Goal: Find specific page/section: Find specific page/section

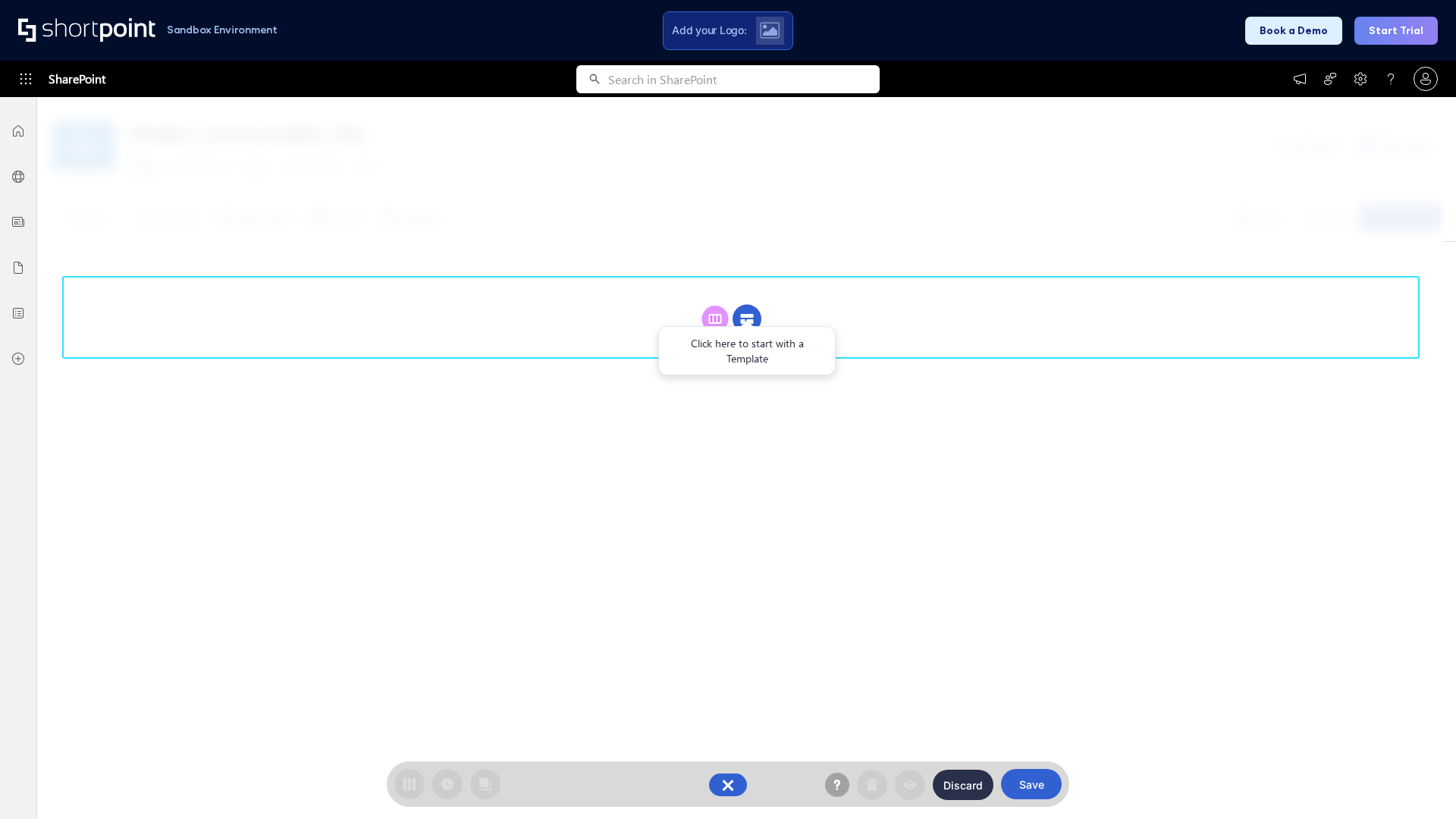
click at [747, 305] on circle at bounding box center [747, 320] width 29 height 29
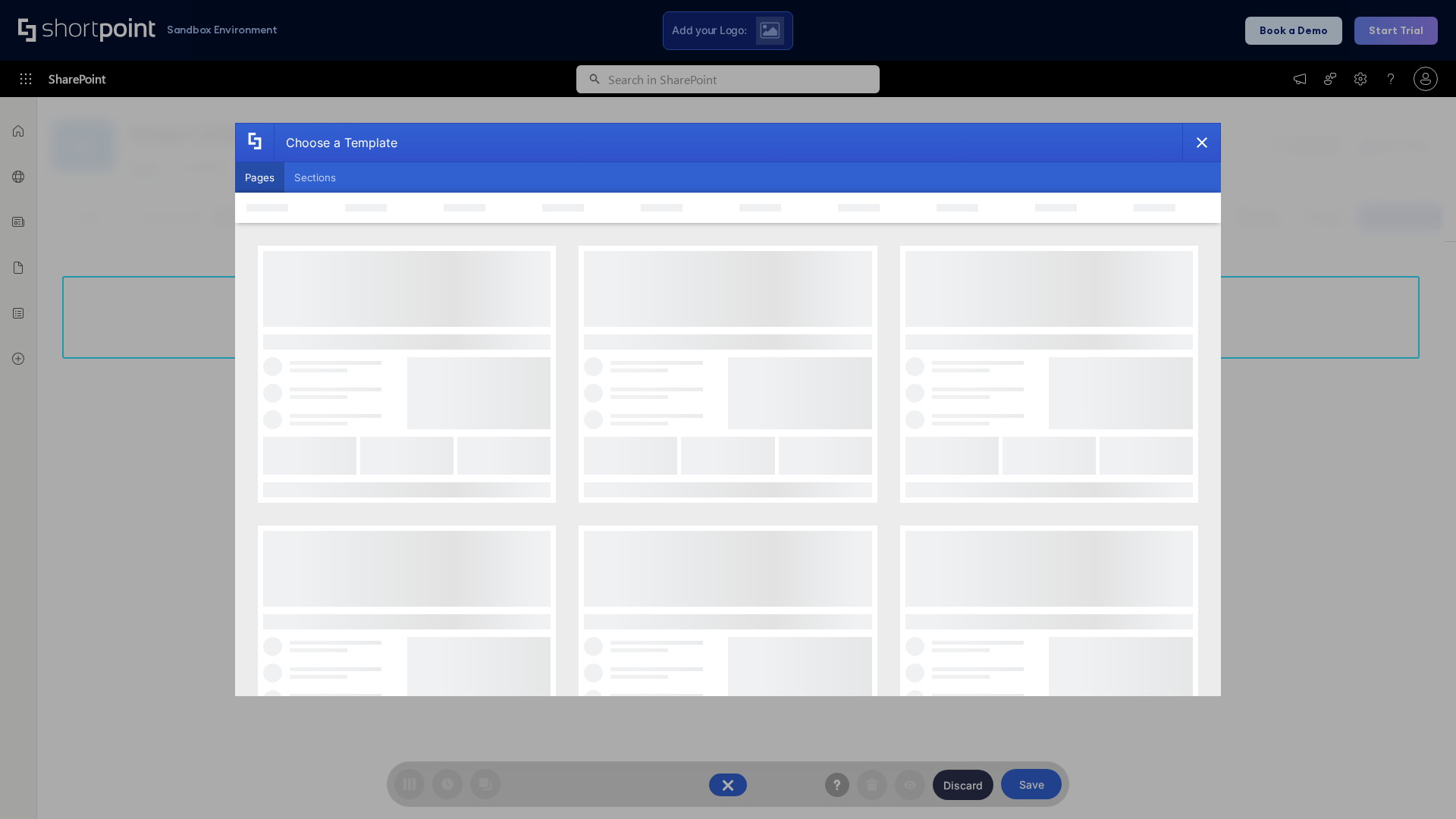
scroll to position [207, 0]
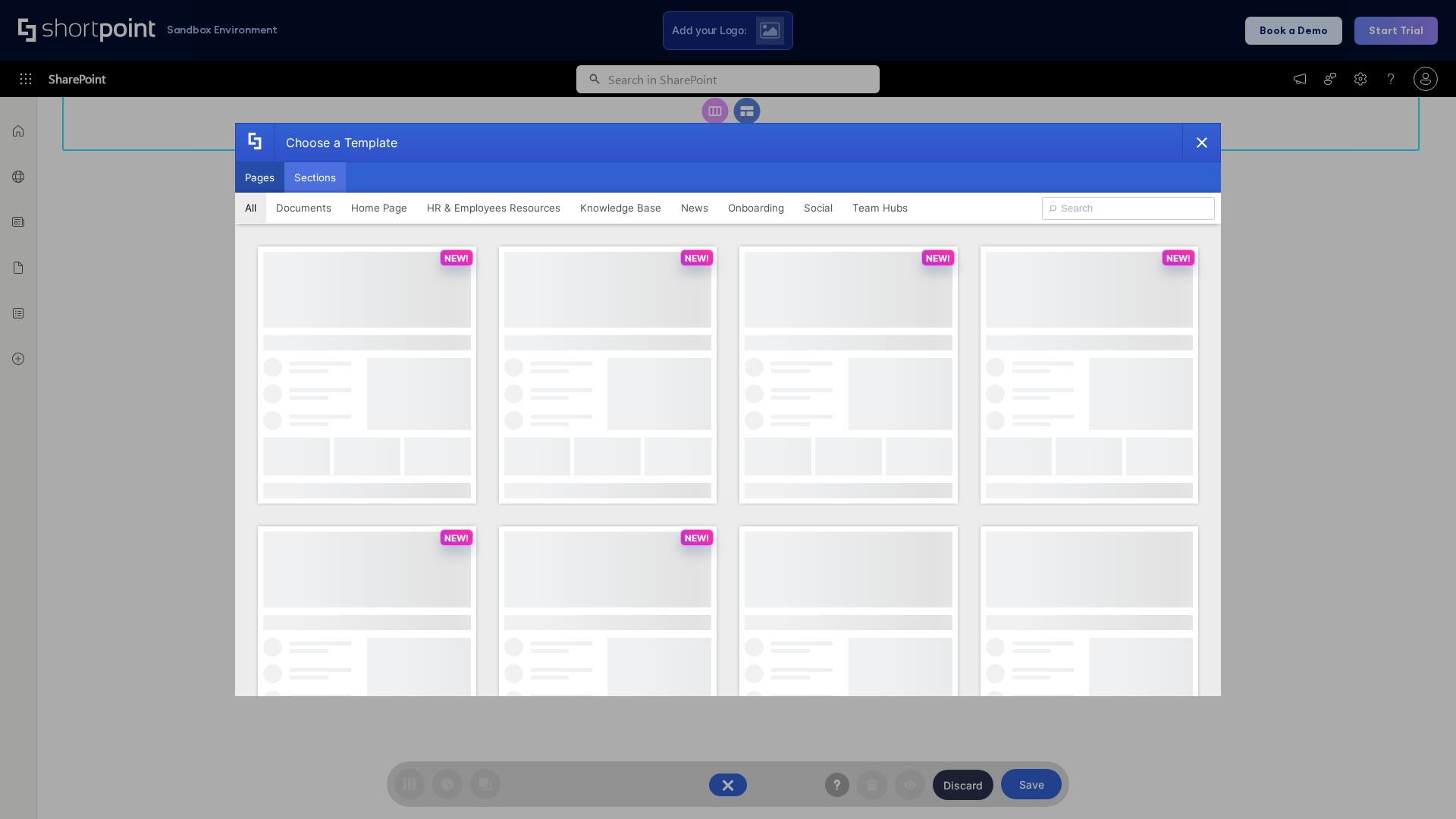
click at [315, 178] on button "Sections" at bounding box center [315, 178] width 61 height 31
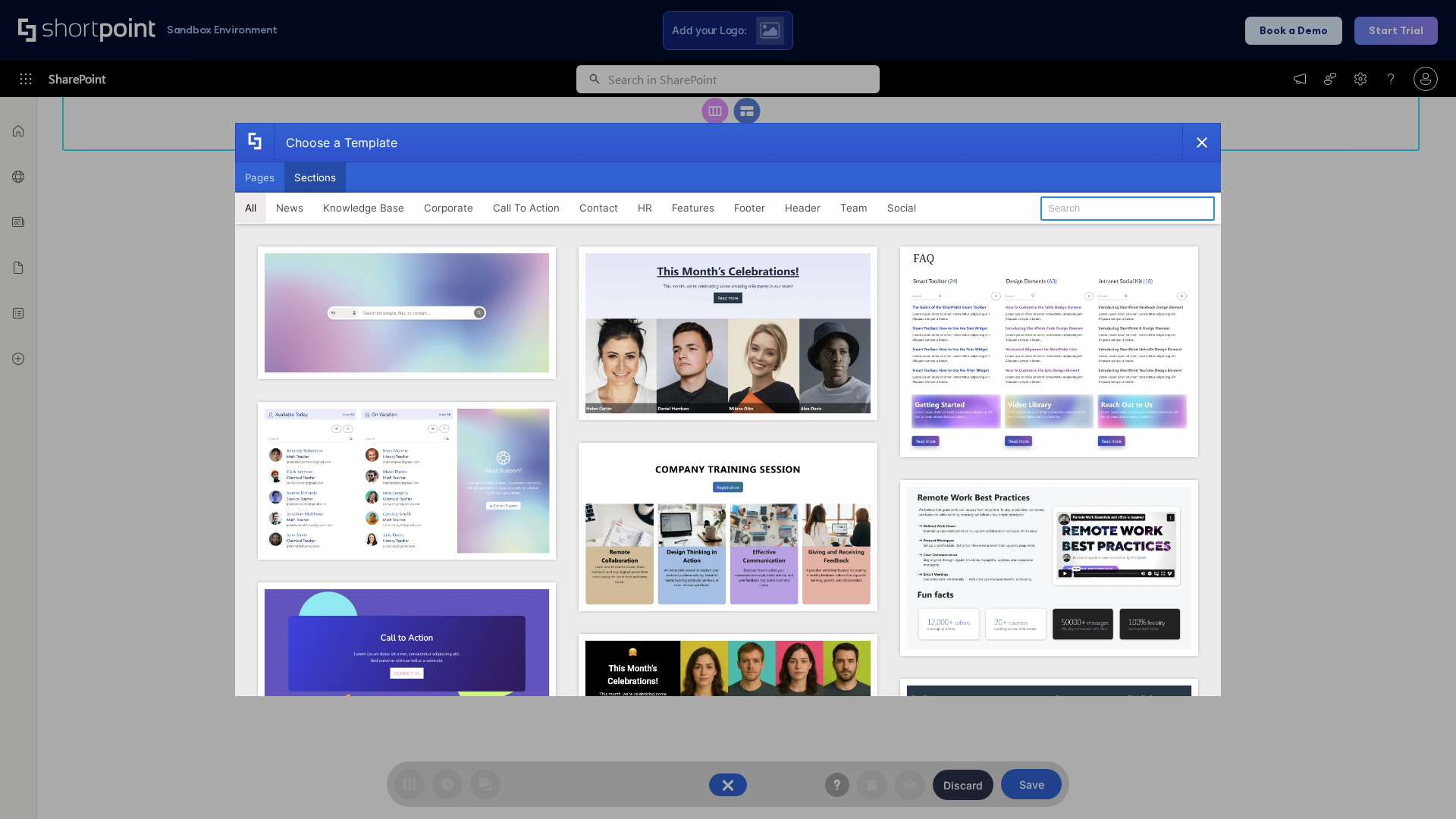
type input "News Kit 2"
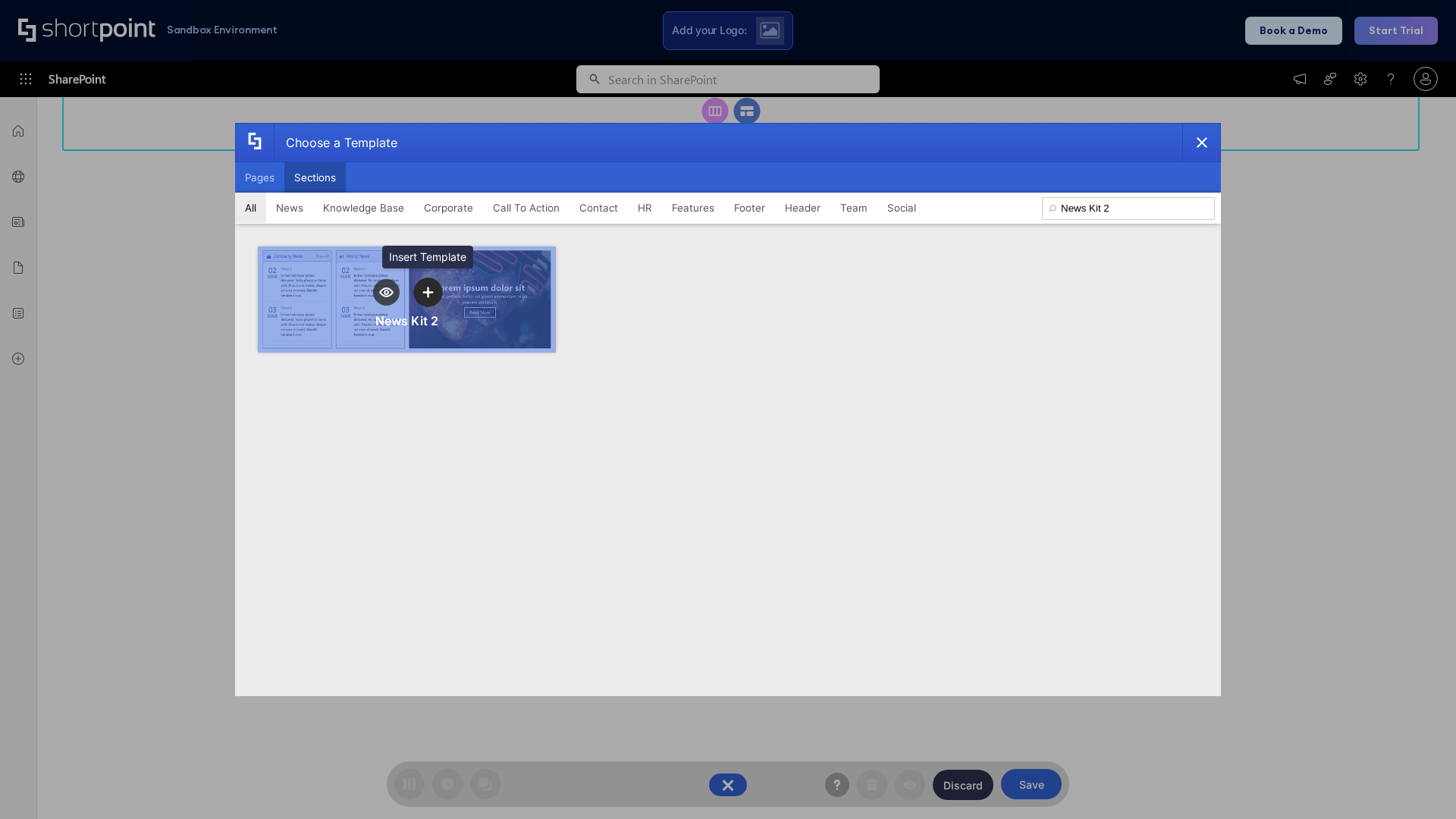
click at [427, 292] on icon "template selector" at bounding box center [427, 292] width 11 height 11
